Goal: Complete application form

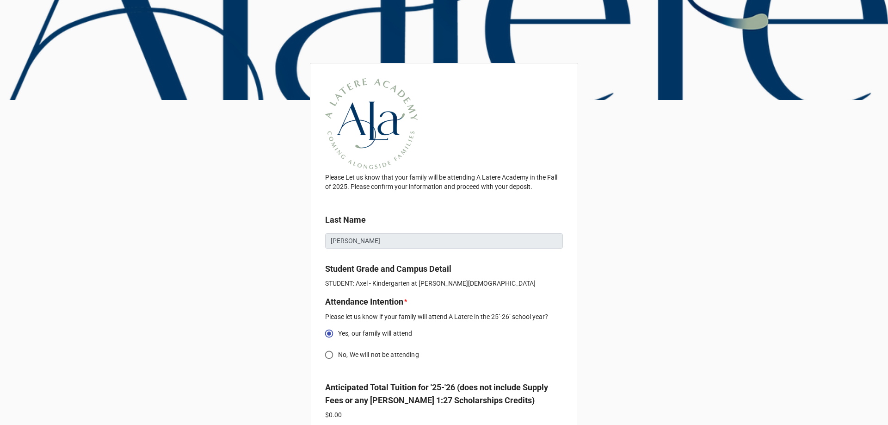
scroll to position [59, 0]
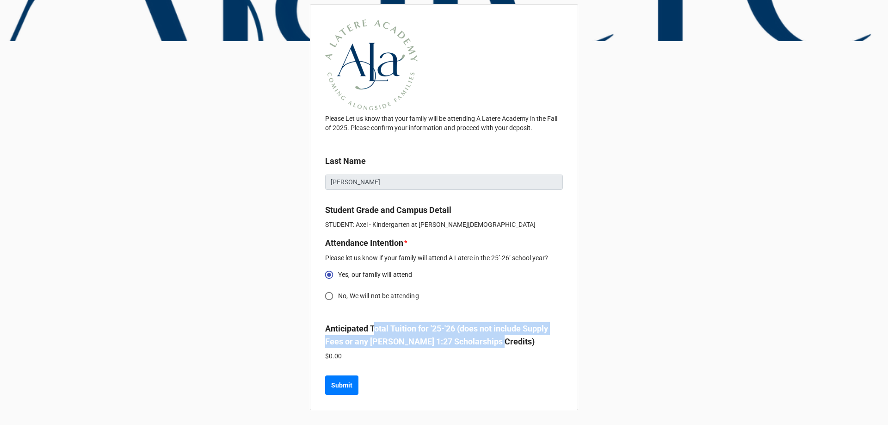
drag, startPoint x: 375, startPoint y: 327, endPoint x: 542, endPoint y: 342, distance: 168.1
click at [542, 342] on label "Anticipated Total Tuition for '25-'26 (does not include Supply Fees or any [PER…" at bounding box center [444, 335] width 238 height 26
drag, startPoint x: 542, startPoint y: 342, endPoint x: 332, endPoint y: 331, distance: 211.1
click at [332, 331] on label "Anticipated Total Tuition for '25-'26 (does not include Supply Fees or any [PER…" at bounding box center [444, 335] width 238 height 26
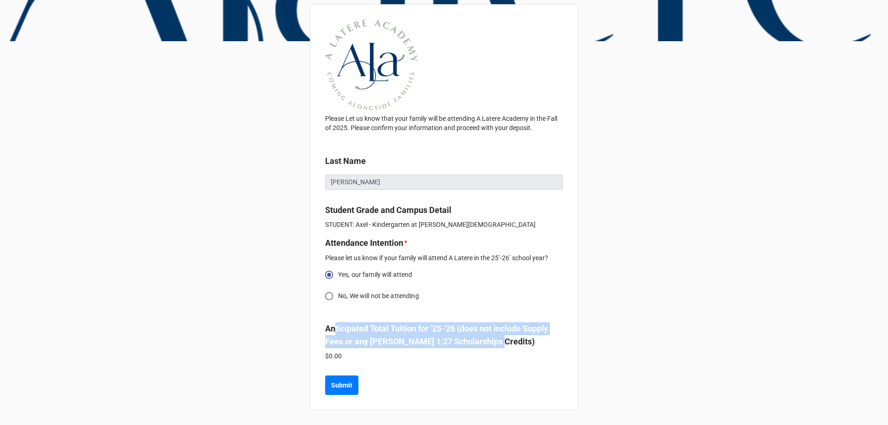
click at [332, 331] on b "Anticipated Total Tuition for '25-'26 (does not include Supply Fees or any [PER…" at bounding box center [436, 334] width 223 height 23
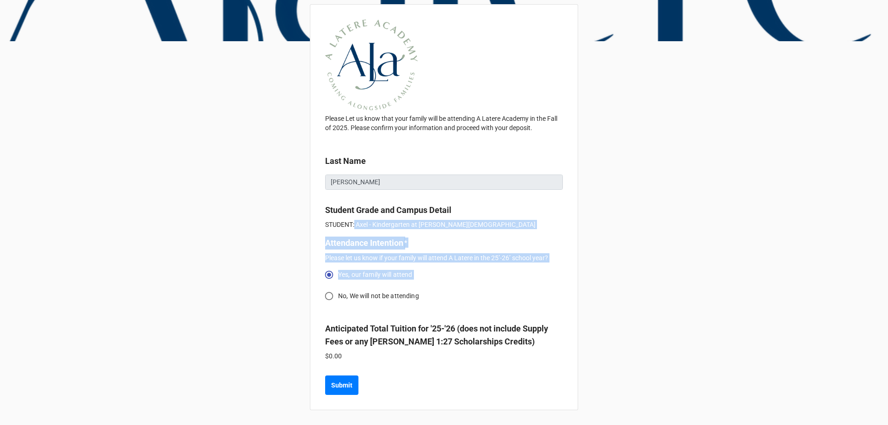
drag, startPoint x: 354, startPoint y: 226, endPoint x: 492, endPoint y: 288, distance: 151.1
click at [492, 288] on div "Please Let us know that your family will be attending A Latere Academy in the F…" at bounding box center [444, 207] width 268 height 406
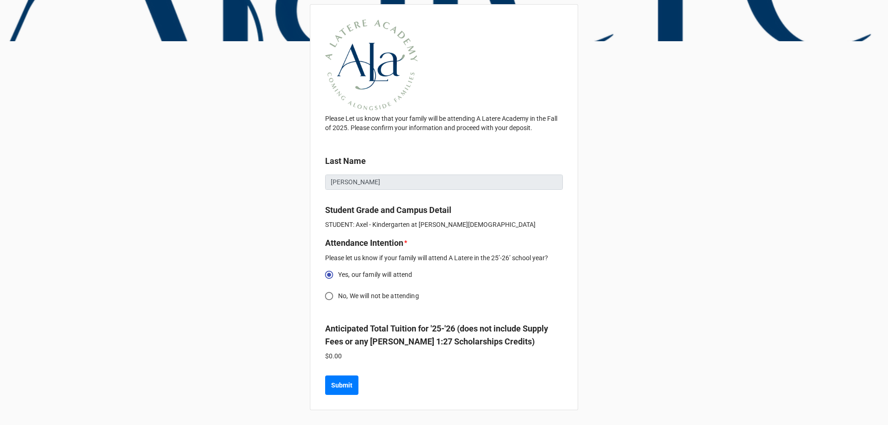
click at [430, 357] on p "$0.00" at bounding box center [444, 355] width 238 height 9
